Goal: Navigation & Orientation: Find specific page/section

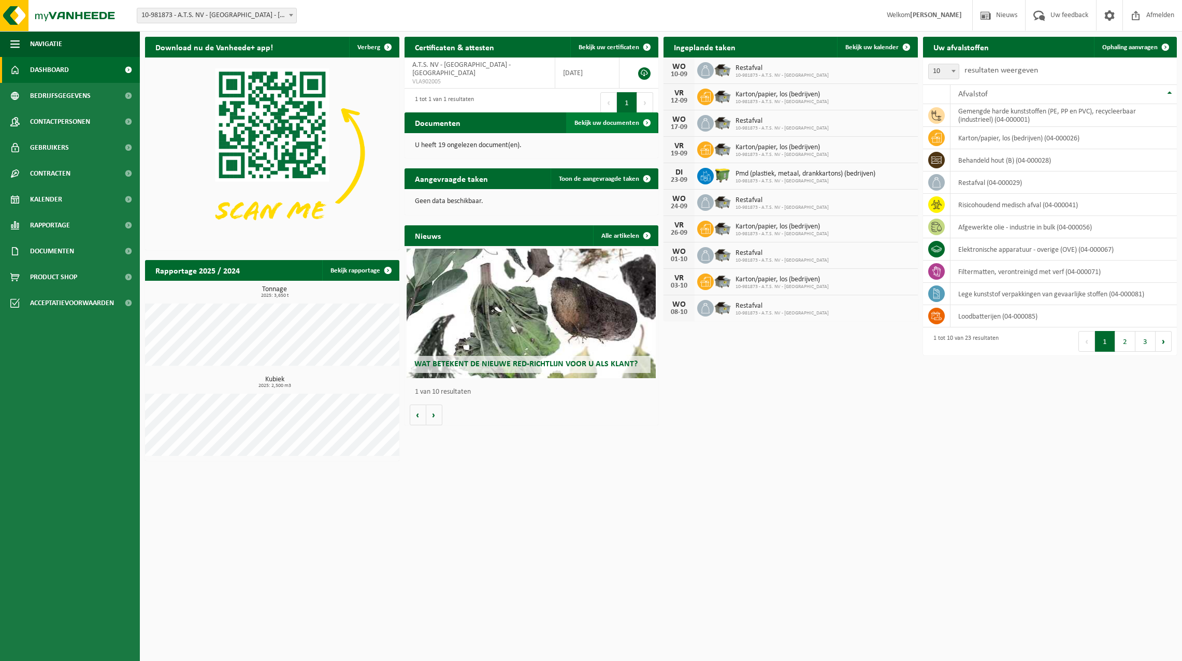
click at [604, 123] on span "Bekijk uw documenten" at bounding box center [607, 123] width 65 height 7
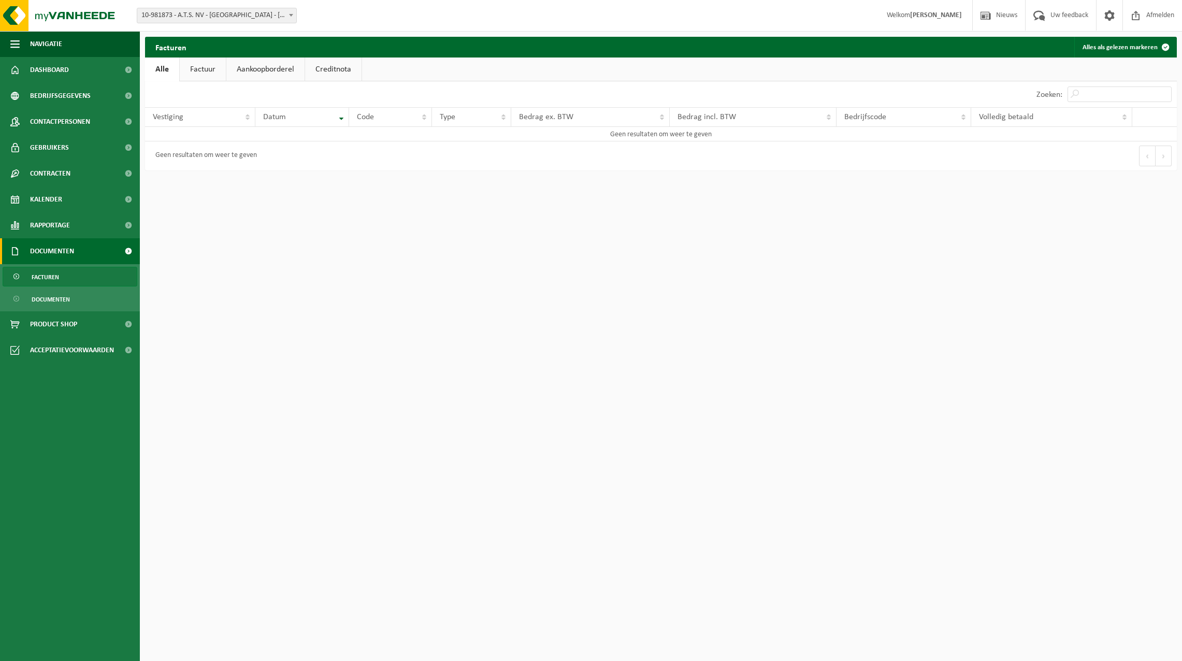
click at [207, 71] on link "Factuur" at bounding box center [203, 70] width 46 height 24
click at [238, 58] on link "Aankoopborderel" at bounding box center [266, 70] width 78 height 24
click at [52, 199] on span "Kalender" at bounding box center [46, 200] width 32 height 26
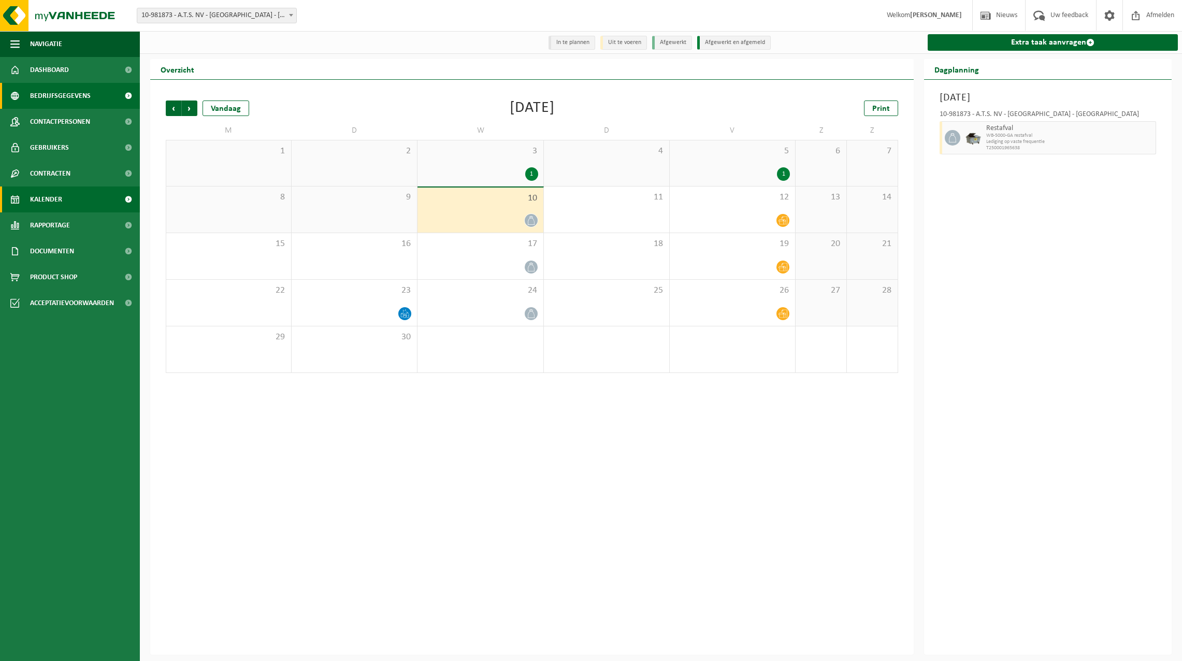
click at [52, 95] on span "Bedrijfsgegevens" at bounding box center [60, 96] width 61 height 26
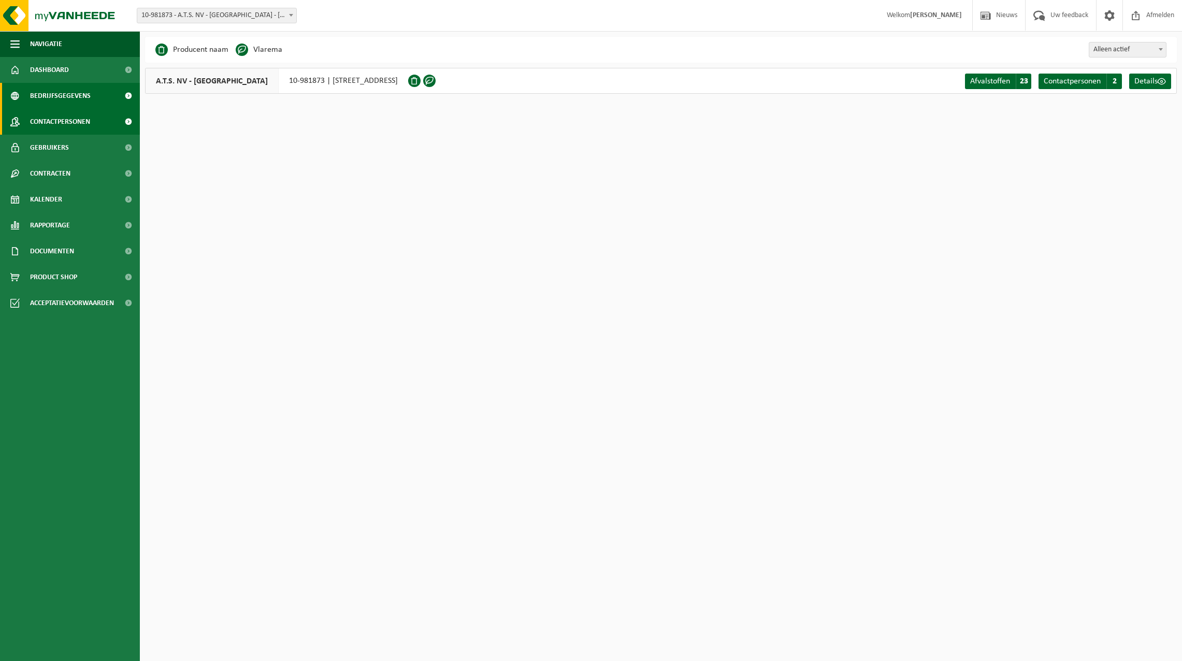
click at [56, 120] on span "Contactpersonen" at bounding box center [60, 122] width 60 height 26
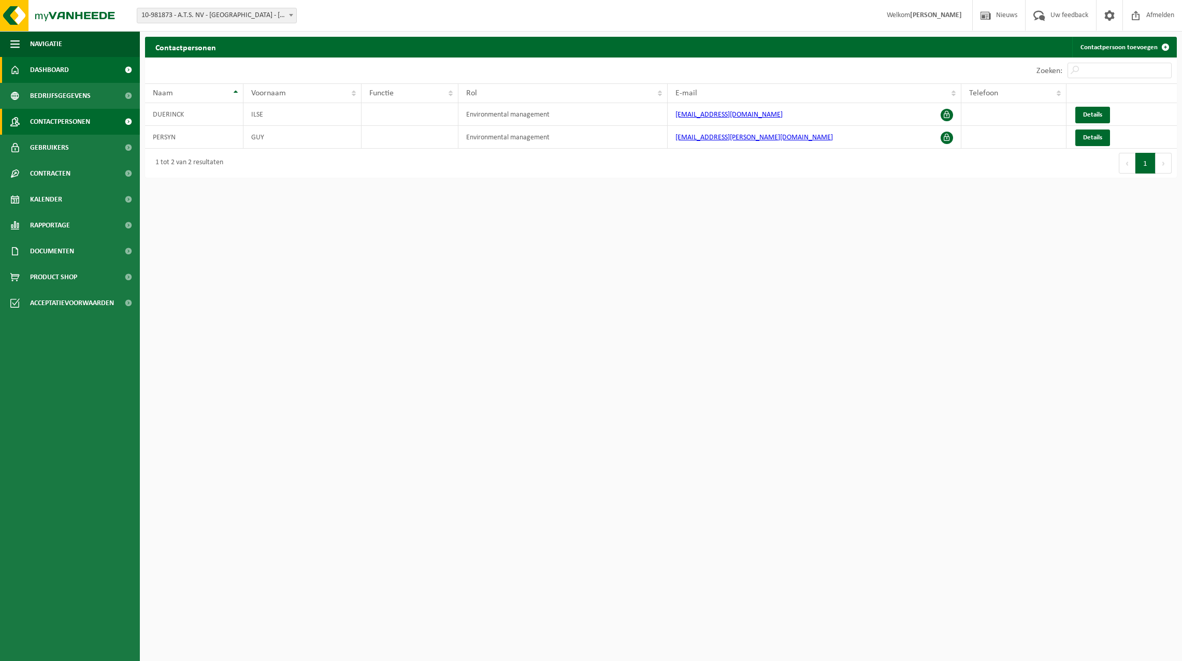
click at [52, 71] on span "Dashboard" at bounding box center [49, 70] width 39 height 26
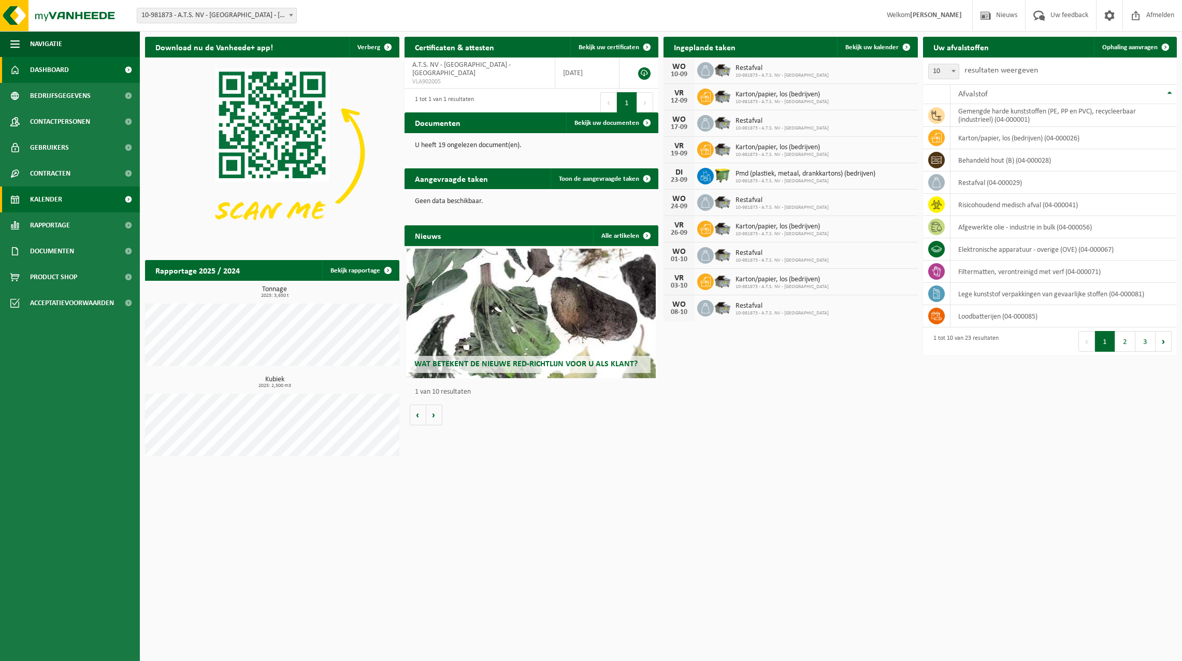
click at [52, 198] on span "Kalender" at bounding box center [46, 200] width 32 height 26
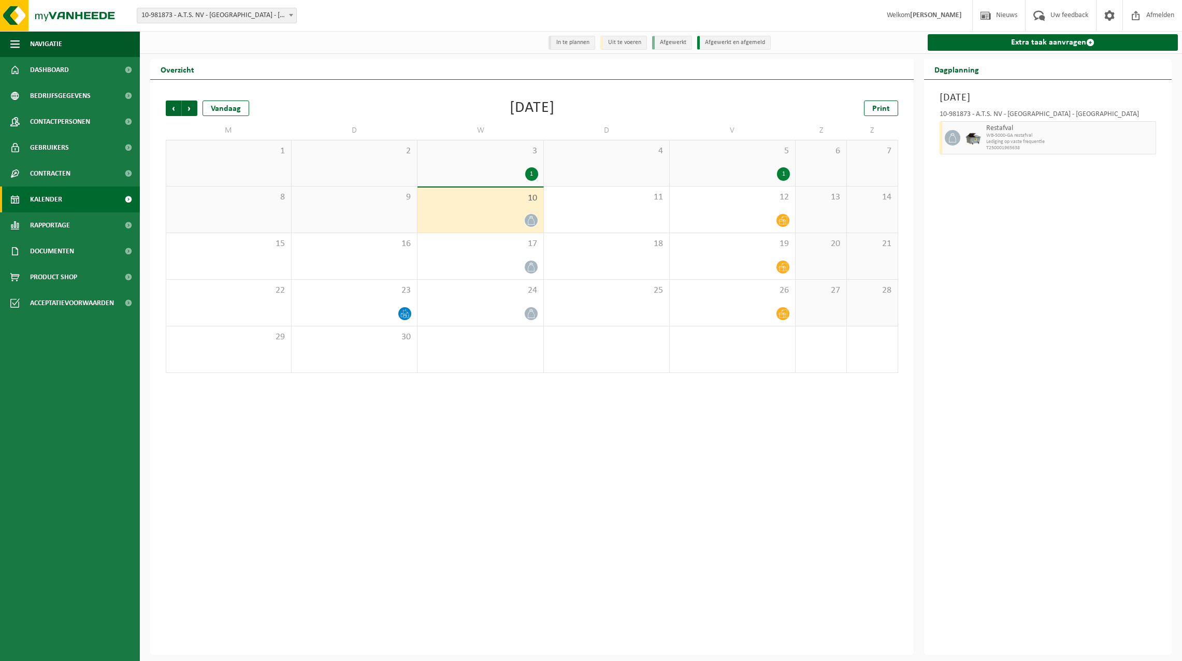
click at [65, 201] on link "Kalender" at bounding box center [70, 200] width 140 height 26
click at [577, 44] on li "In te plannen" at bounding box center [572, 43] width 47 height 14
drag, startPoint x: 626, startPoint y: 36, endPoint x: 679, endPoint y: 47, distance: 54.6
click at [626, 36] on li "Uit te voeren" at bounding box center [623, 43] width 47 height 14
click at [684, 48] on li "Afgewerkt" at bounding box center [672, 43] width 40 height 14
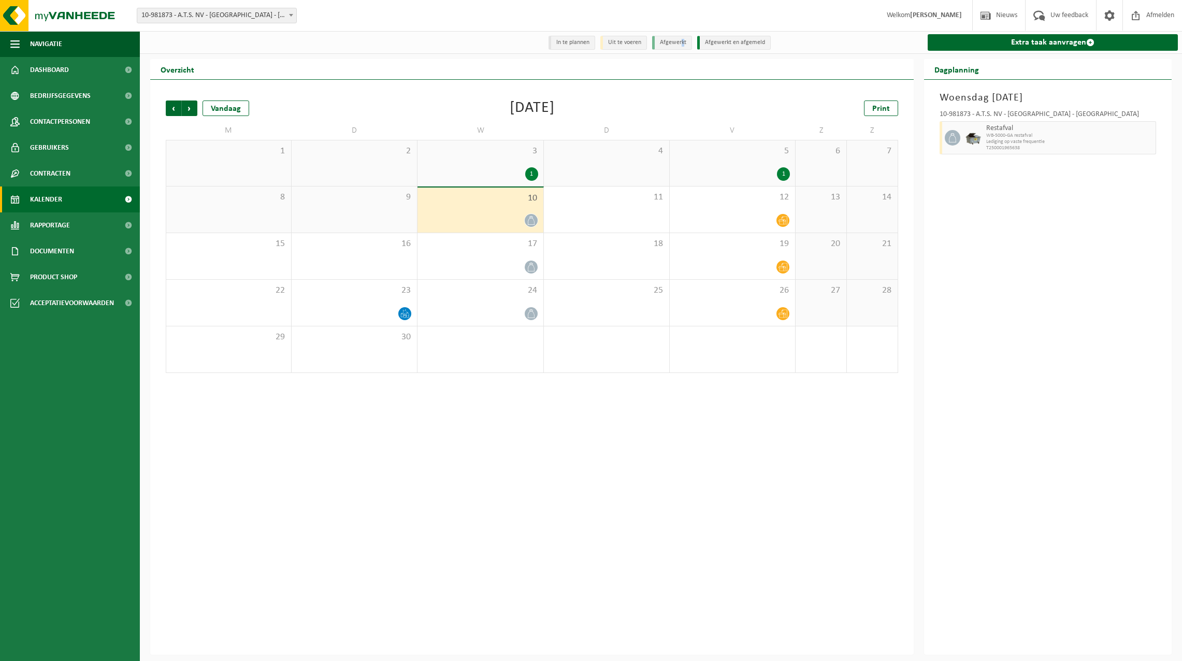
copy li "k"
click at [626, 65] on div "Overzicht" at bounding box center [532, 69] width 764 height 21
click at [190, 114] on span "Volgende" at bounding box center [190, 109] width 16 height 16
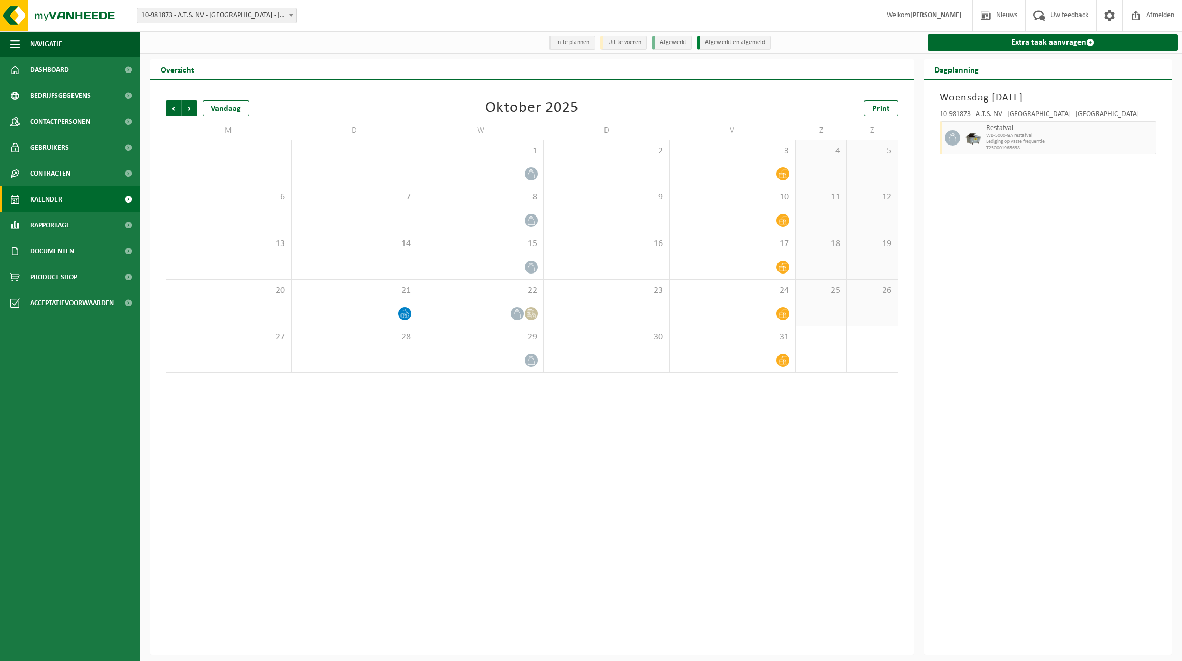
click at [190, 114] on span "Volgende" at bounding box center [190, 109] width 16 height 16
click at [175, 111] on span "Vorige" at bounding box center [174, 109] width 16 height 16
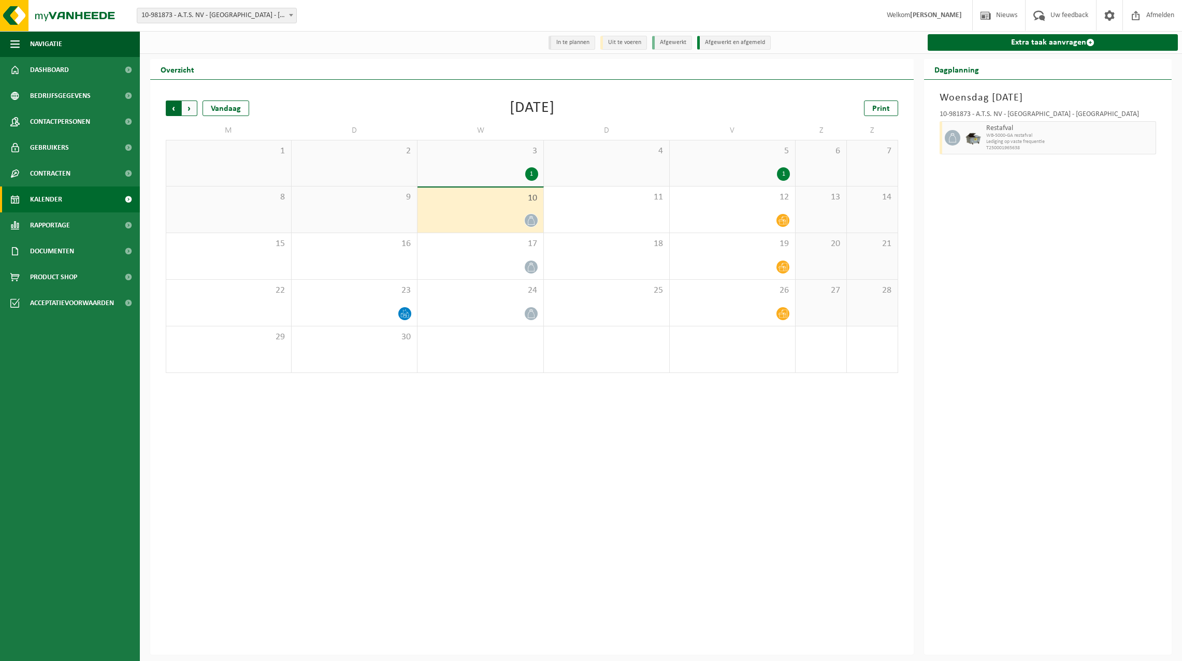
click at [194, 109] on span "Volgende" at bounding box center [190, 109] width 16 height 16
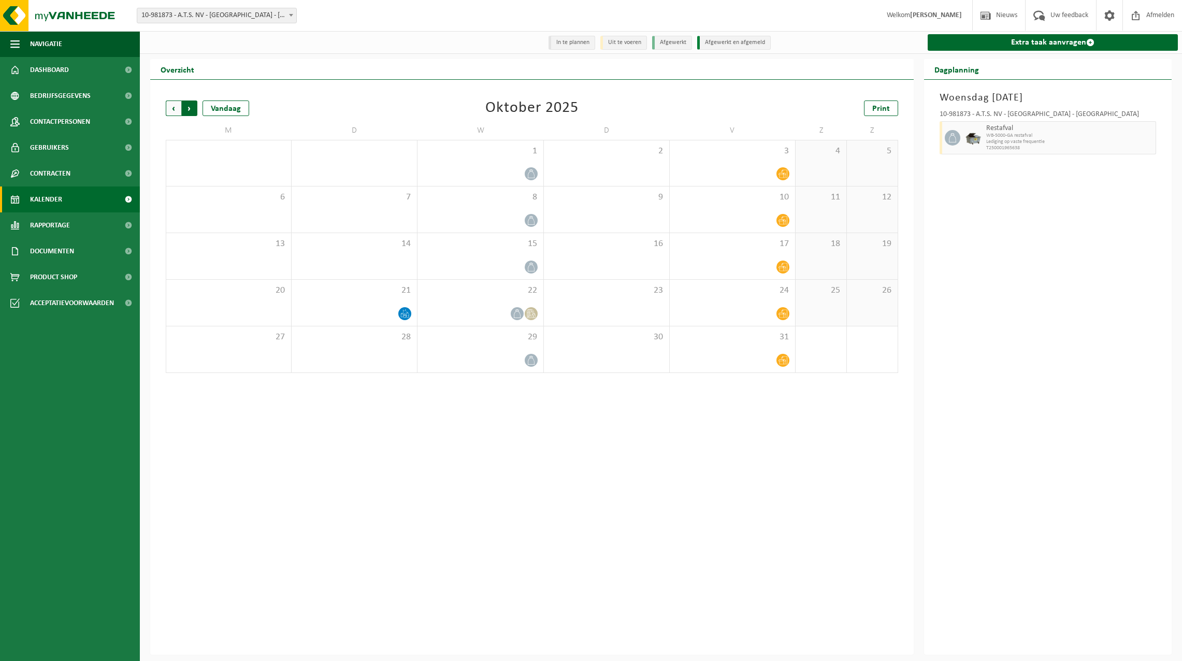
click at [174, 116] on span "Vorige" at bounding box center [174, 109] width 16 height 16
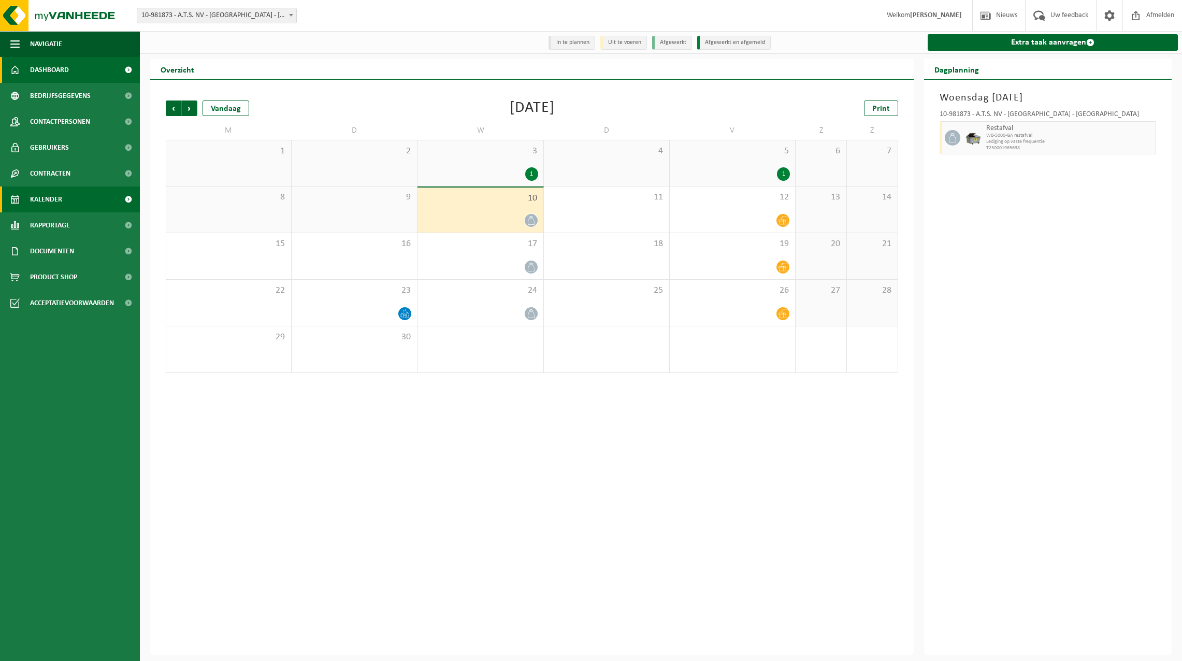
click at [89, 71] on link "Dashboard" at bounding box center [70, 70] width 140 height 26
